Goal: Use online tool/utility: Use online tool/utility

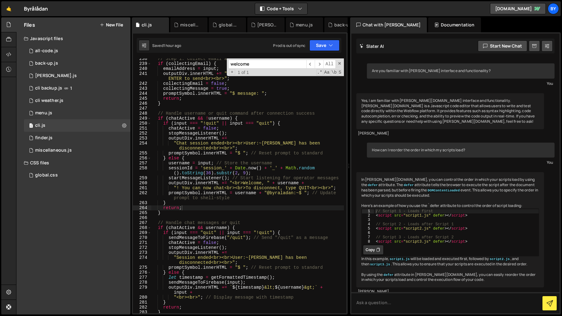
scroll to position [162, 0]
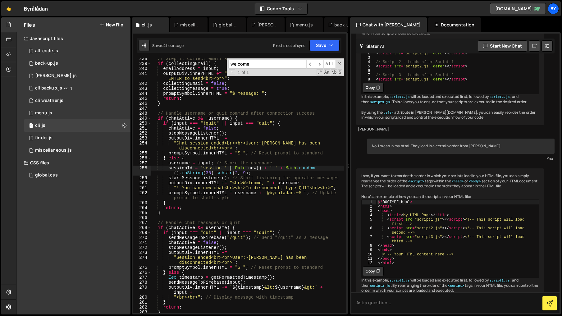
click at [230, 167] on div "// Step 1: Collect email address if ( collectingEmail ) { emailAddress = input …" at bounding box center [247, 188] width 193 height 265
type textarea "sessionId = 'session_' + [DOMAIN_NAME]() + '_' + Math.random().toString(36).sub…"
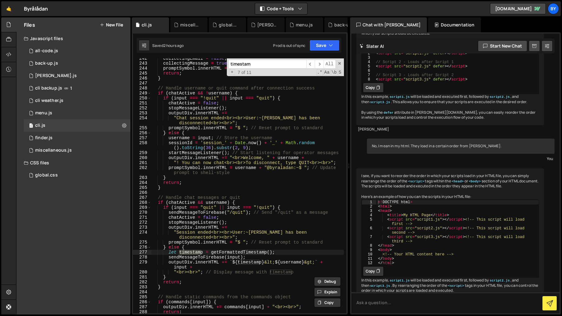
scroll to position [1300, 0]
type input "timestam"
click at [272, 259] on div "collectingEmail = false ; collectingMessage = true ; promptSymbol . innerHTML =…" at bounding box center [247, 187] width 193 height 265
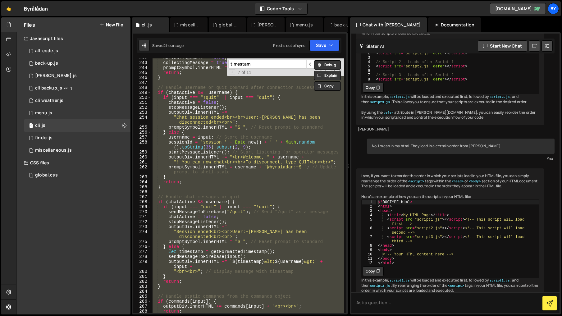
scroll to position [0, 0]
click at [273, 258] on div "collectingEmail = false ; collectingMessage = true ; promptSymbol . innerHTML =…" at bounding box center [247, 185] width 193 height 255
type textarea "sendMessageToFirebase(input);"
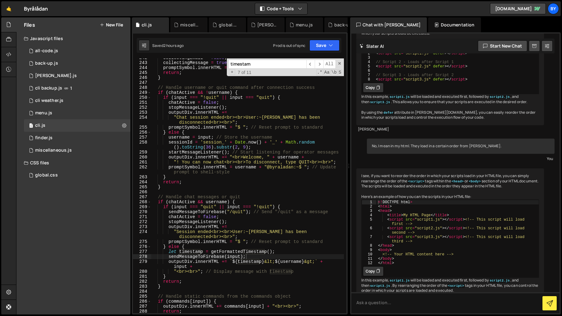
click at [265, 68] on input "timestam" at bounding box center [267, 64] width 78 height 9
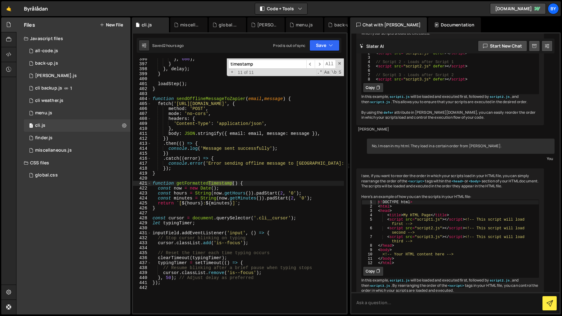
scroll to position [2144, 0]
type input "timestamp"
click at [197, 213] on div "} , 600 ) ; } } , delay ) ; } loadStep ( ) ; } function sendOfflineMessageToZap…" at bounding box center [247, 189] width 193 height 265
type textarea "});"
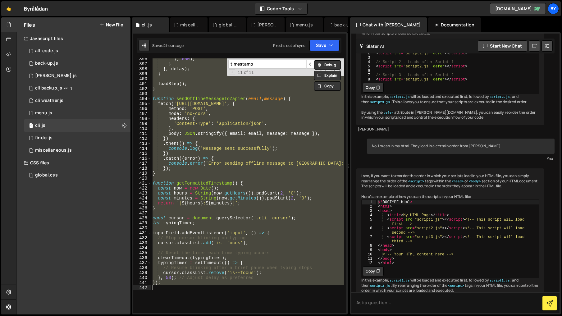
click at [197, 212] on div "} , 600 ) ; } } , delay ) ; } loadStep ( ) ; } function sendOfflineMessageToZap…" at bounding box center [247, 185] width 193 height 255
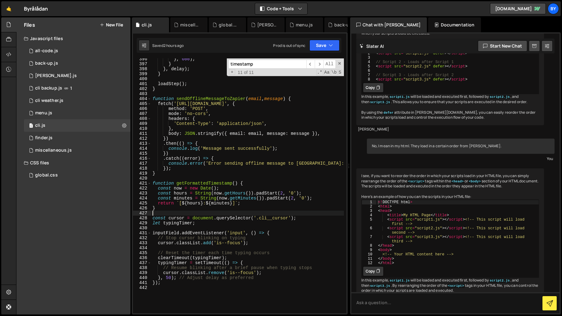
click at [182, 204] on div "} , 600 ) ; } } , delay ) ; } loadStep ( ) ; } function sendOfflineMessageToZap…" at bounding box center [247, 189] width 193 height 265
drag, startPoint x: 202, startPoint y: 183, endPoint x: 350, endPoint y: 44, distance: 202.2
click at [204, 182] on div "} , 600 ) ; } } , delay ) ; } loadStep ( ) ; } function sendOfflineMessageToZap…" at bounding box center [247, 189] width 193 height 265
type textarea "function getFormattedTimestamp() {"
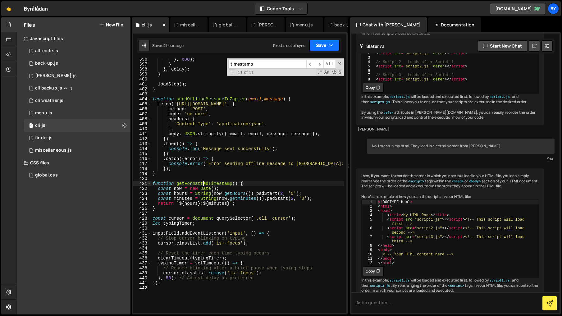
click at [325, 45] on button "Save" at bounding box center [324, 45] width 30 height 11
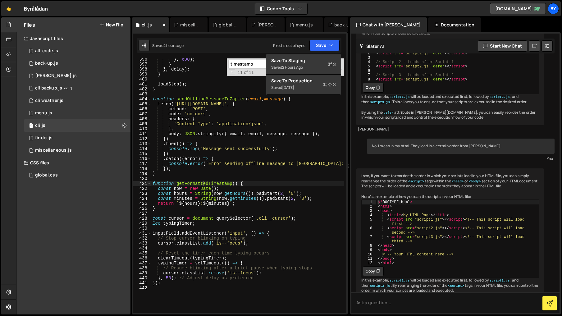
click at [318, 53] on div "XXXXXXXXXXXXXXXXXXXXXXXXXXXXXXXXXXXXXXXXXXXXXXXXXXXXXXXXXXXXXXXXXXXXXXXXXXXXXXX…" at bounding box center [240, 173] width 216 height 282
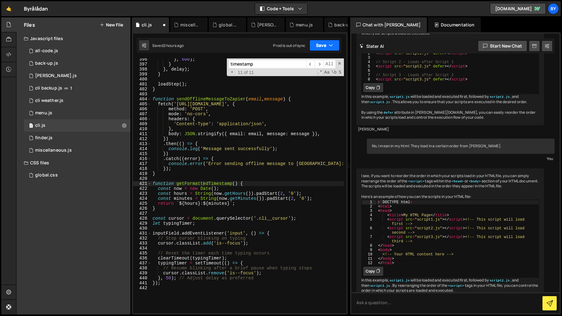
drag, startPoint x: 328, startPoint y: 44, endPoint x: 323, endPoint y: 57, distance: 13.5
click at [328, 45] on button "Save" at bounding box center [324, 45] width 30 height 11
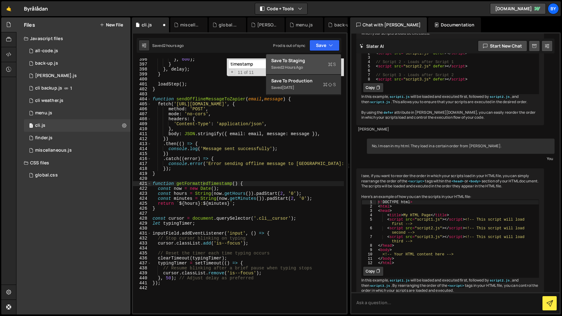
click at [320, 62] on div "Save to Staging S" at bounding box center [303, 60] width 65 height 6
